Goal: Task Accomplishment & Management: Complete application form

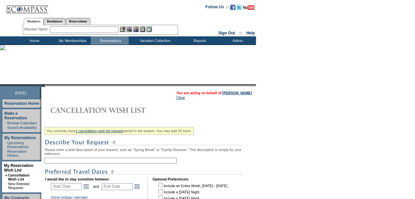
click at [77, 163] on input "text" at bounding box center [111, 160] width 132 height 6
type input "Kiawah in Dec"
click at [89, 190] on link "Open the calendar popup." at bounding box center [86, 186] width 7 height 7
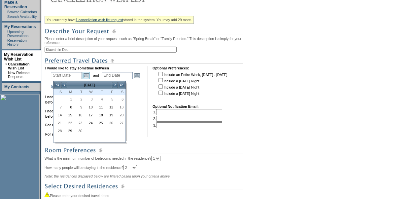
scroll to position [126, 0]
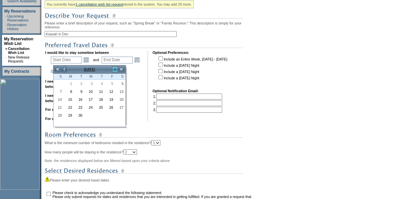
click at [113, 70] on link ">" at bounding box center [115, 69] width 7 height 7
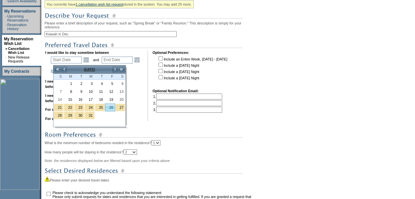
click at [111, 108] on link "26" at bounding box center [110, 107] width 10 height 7
type input "[DATE]"
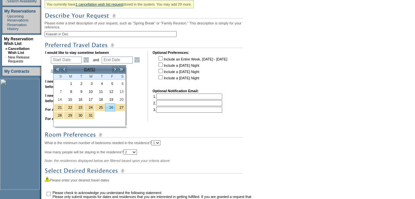
type input "116"
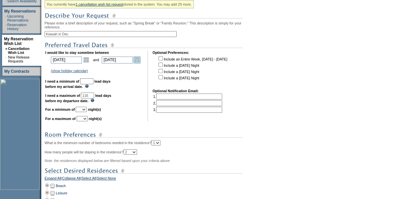
click at [141, 63] on link "Open the calendar popup." at bounding box center [136, 59] width 7 height 7
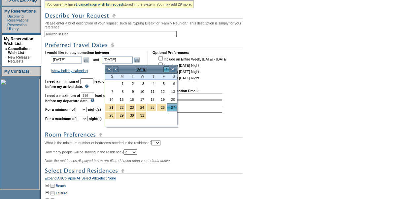
click at [166, 70] on link ">" at bounding box center [166, 69] width 7 height 7
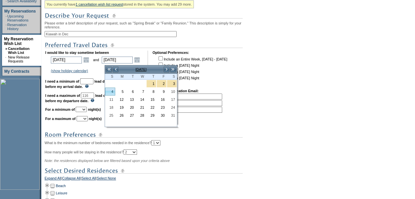
click at [113, 91] on link "4" at bounding box center [110, 91] width 10 height 7
type input "[DATE]"
type input "124"
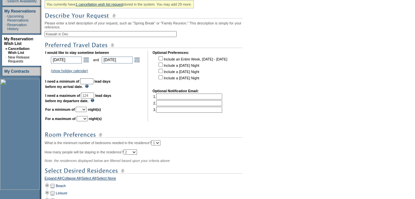
click at [93, 83] on input "text" at bounding box center [86, 81] width 13 height 6
type input "30"
type input "[PERSON_NAME] ([EMAIL_ADDRESS][DOMAIN_NAME])"
click at [87, 112] on select "1 2 3 4 5 6 7 8 9 10 11 12 13 14" at bounding box center [81, 109] width 11 height 5
select select "6"
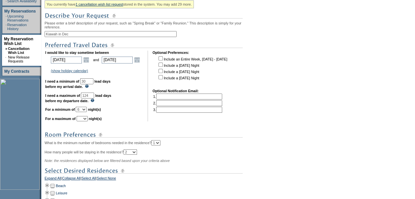
click at [84, 110] on select "1 2 3 4 5 6 7 8 9 10 11 12 13 14" at bounding box center [81, 109] width 11 height 5
click at [88, 120] on select "1 2 3 4 5 6 7 8 9 10 11 12 13 14" at bounding box center [82, 118] width 11 height 5
select select "10"
click at [84, 119] on select "1 2 3 4 5 6 7 8 9 10 11 12 13 14" at bounding box center [82, 118] width 11 height 5
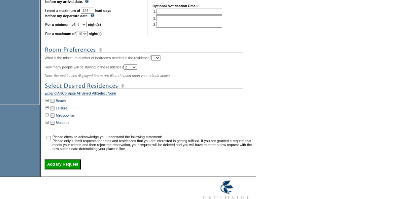
scroll to position [231, 0]
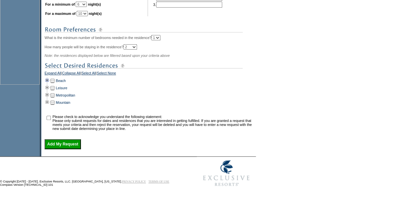
click at [49, 84] on td at bounding box center [47, 80] width 5 height 7
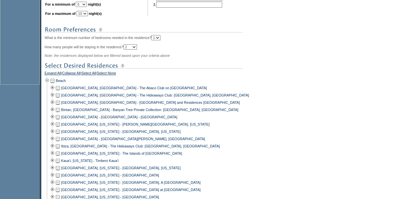
click at [60, 171] on td at bounding box center [57, 167] width 5 height 7
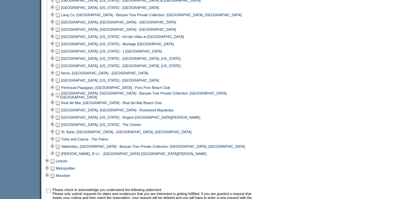
scroll to position [479, 0]
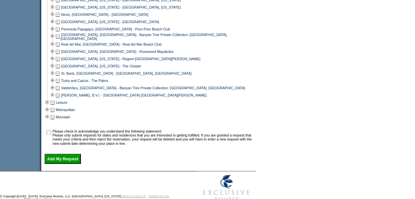
click at [51, 134] on input "checkbox" at bounding box center [49, 132] width 4 height 4
checkbox input "true"
click at [59, 163] on input "Add My Request" at bounding box center [63, 158] width 36 height 10
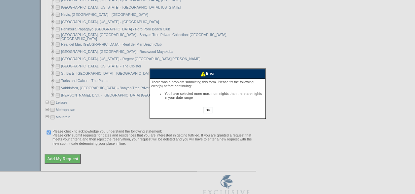
click at [208, 110] on input "OK" at bounding box center [207, 110] width 9 height 6
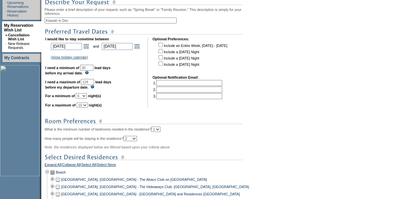
scroll to position [138, 0]
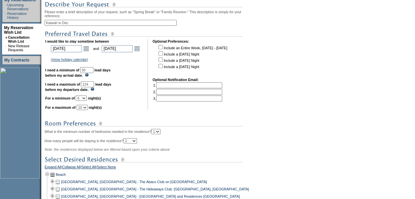
click at [88, 110] on select "1 2 3 4 5 6 7 8 9 10 11 12 13 14" at bounding box center [82, 107] width 11 height 5
select select "9"
click at [84, 108] on select "1 2 3 4 5 6 7 8 9 10 11 12 13 14" at bounding box center [82, 107] width 11 height 5
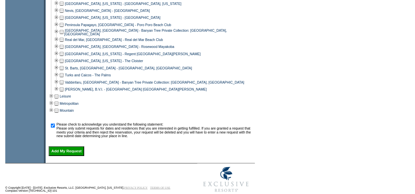
scroll to position [499, 0]
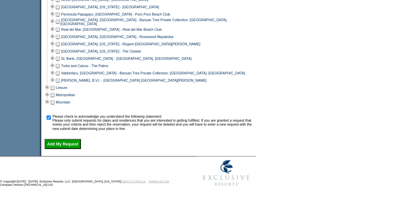
click at [68, 142] on input "Add My Request" at bounding box center [63, 144] width 36 height 10
